Goal: Transaction & Acquisition: Purchase product/service

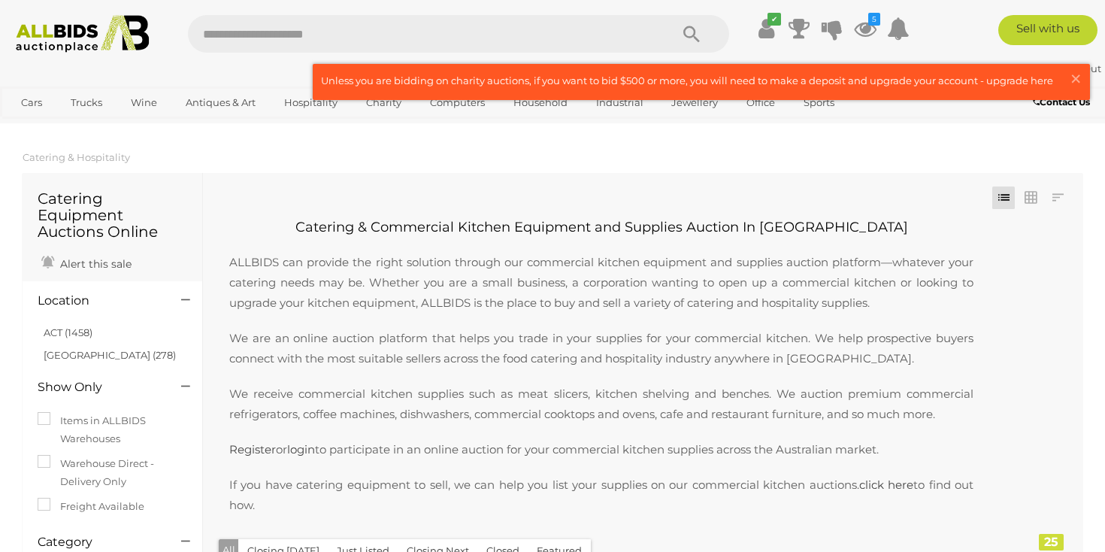
scroll to position [4955, 0]
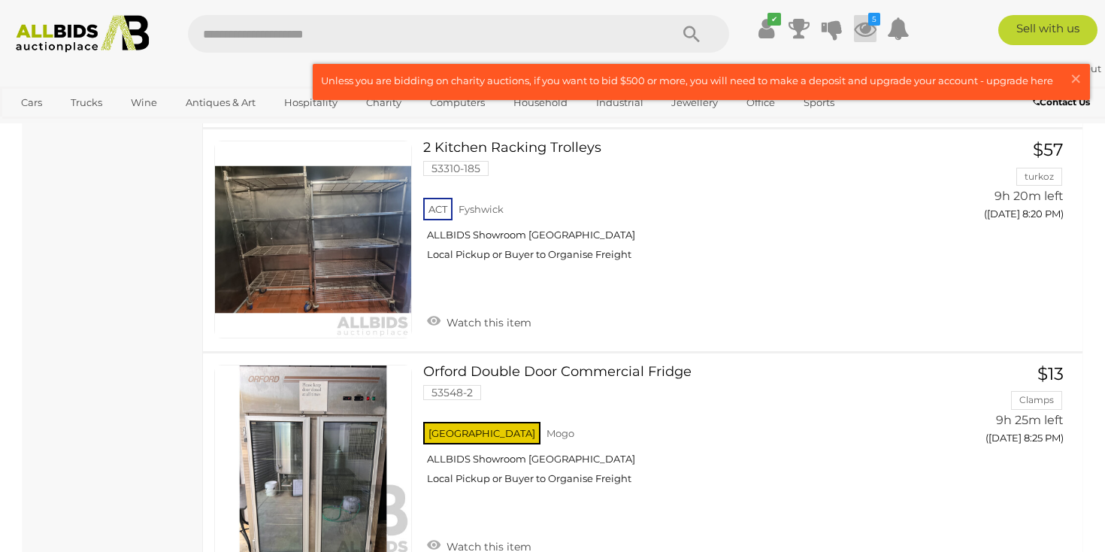
click at [861, 26] on icon at bounding box center [865, 28] width 23 height 27
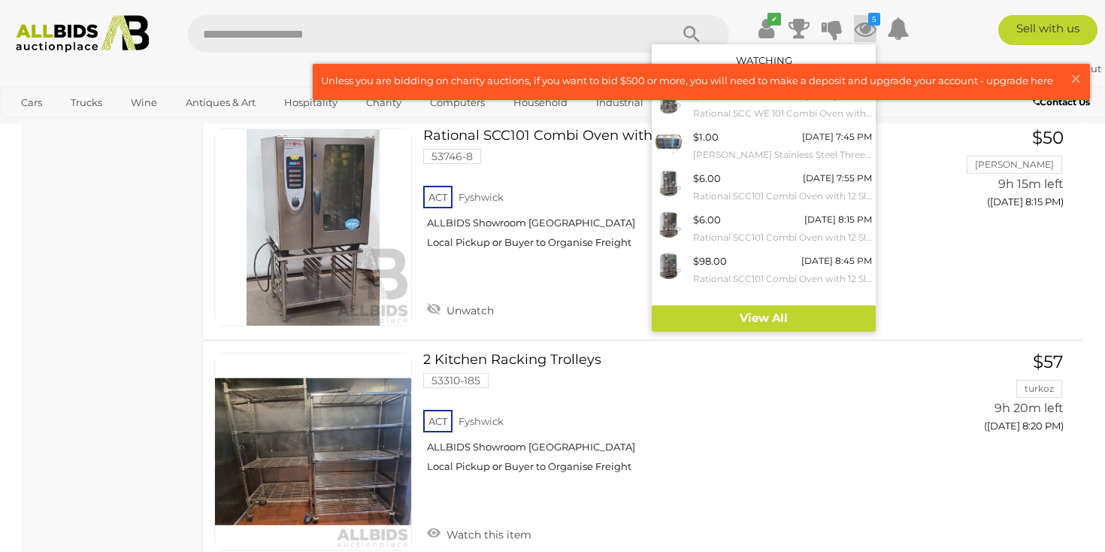
scroll to position [4173, 0]
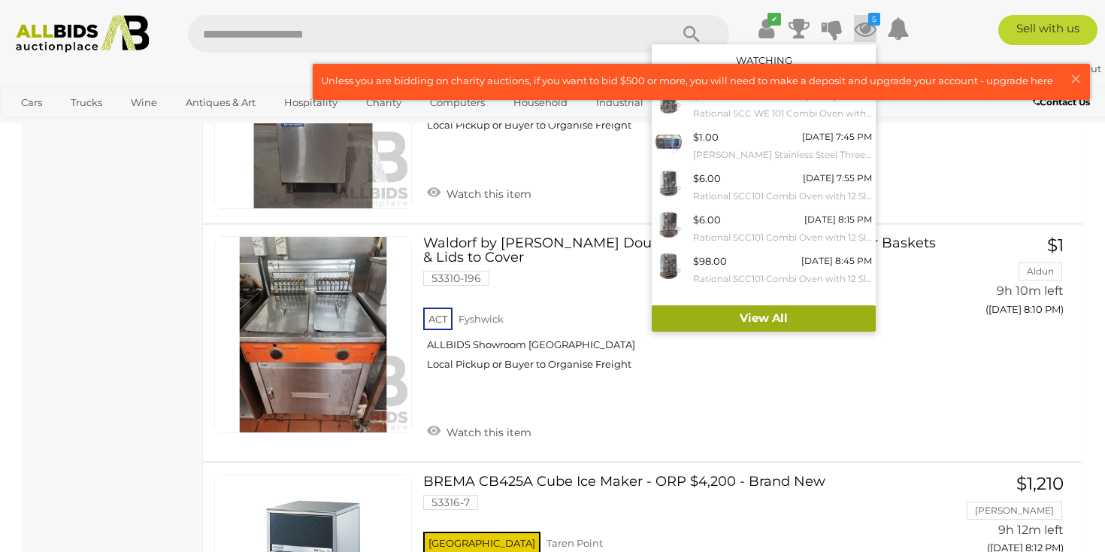
click at [775, 326] on link "View All" at bounding box center [764, 318] width 224 height 26
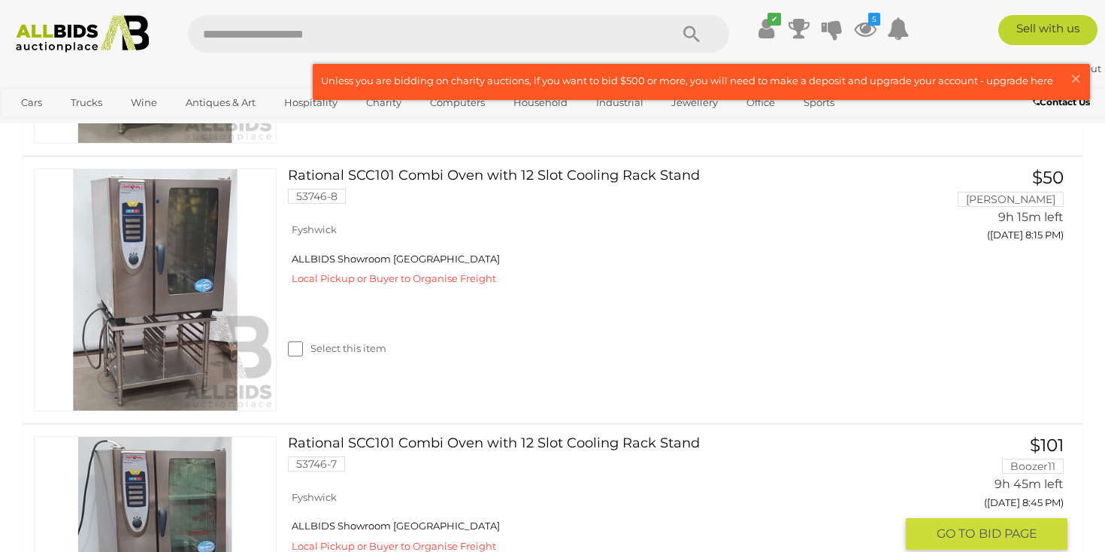
scroll to position [1073, 0]
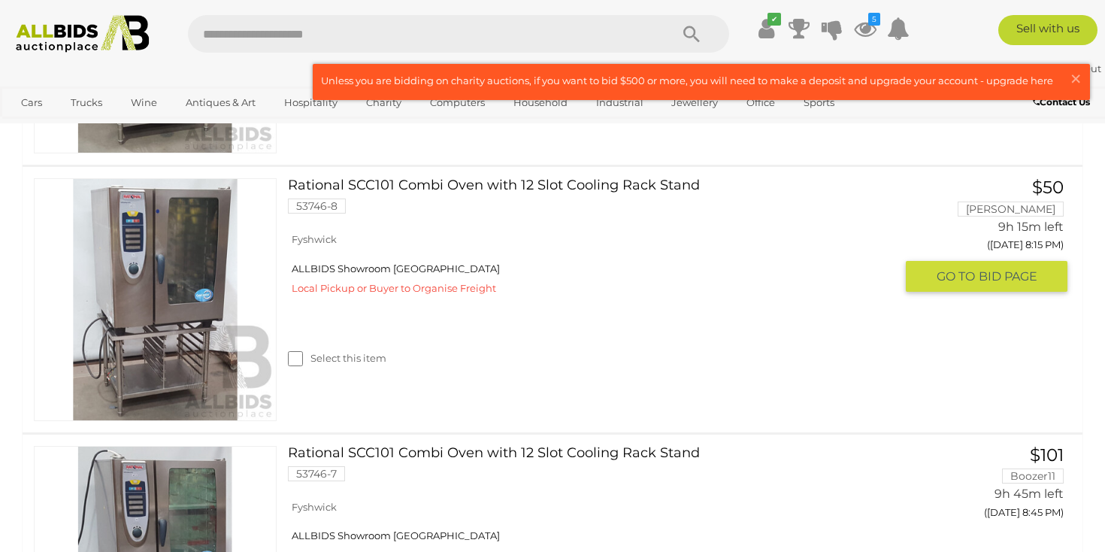
click at [542, 181] on link "Rational SCC101 Combi Oven with 12 Slot Cooling Rack Stand 53746-8" at bounding box center [597, 201] width 596 height 47
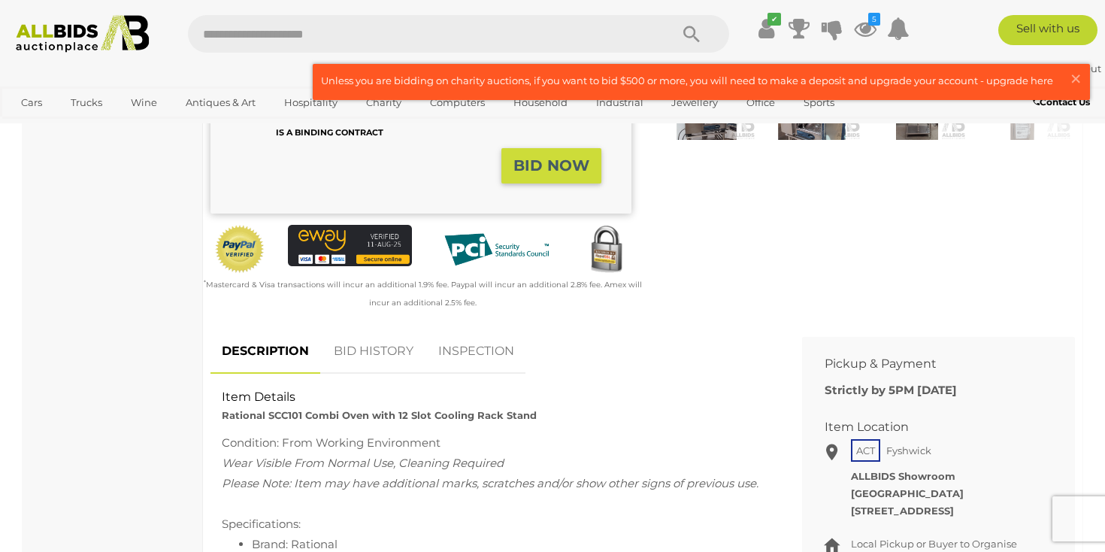
scroll to position [100, 0]
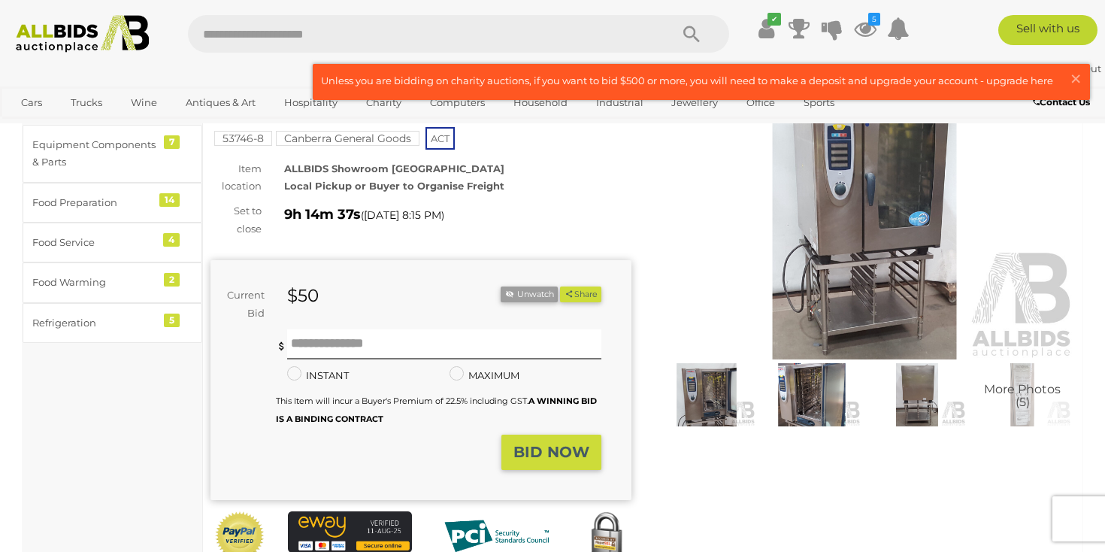
click at [707, 385] on img at bounding box center [707, 394] width 98 height 63
